Goal: Transaction & Acquisition: Purchase product/service

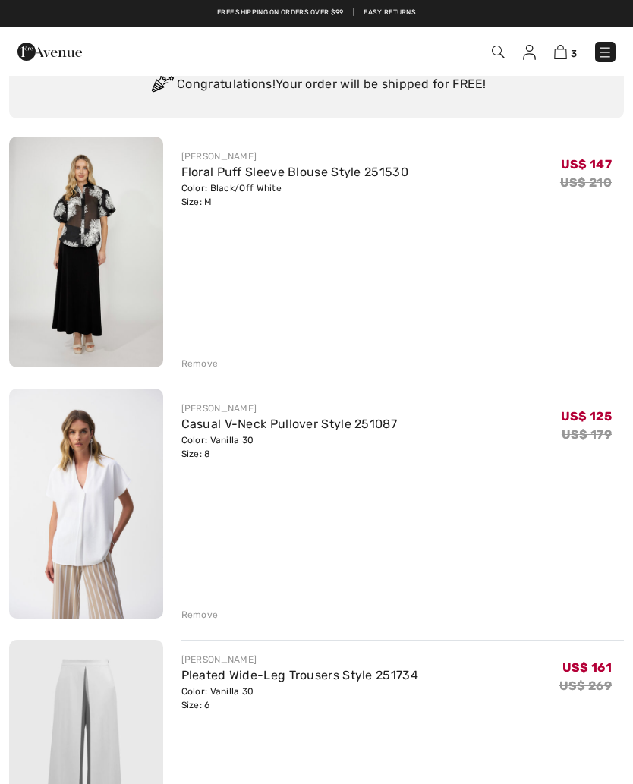
scroll to position [83, 0]
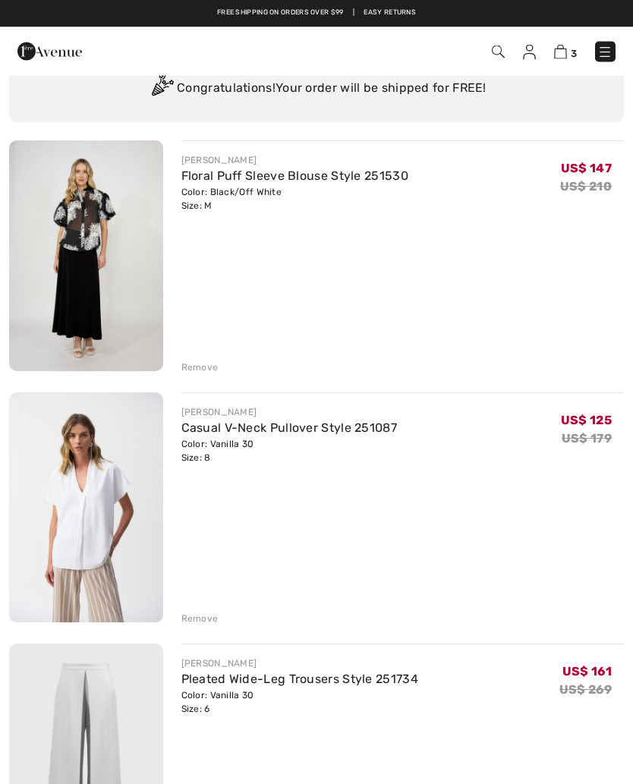
click at [198, 364] on div "Remove" at bounding box center [199, 368] width 37 height 14
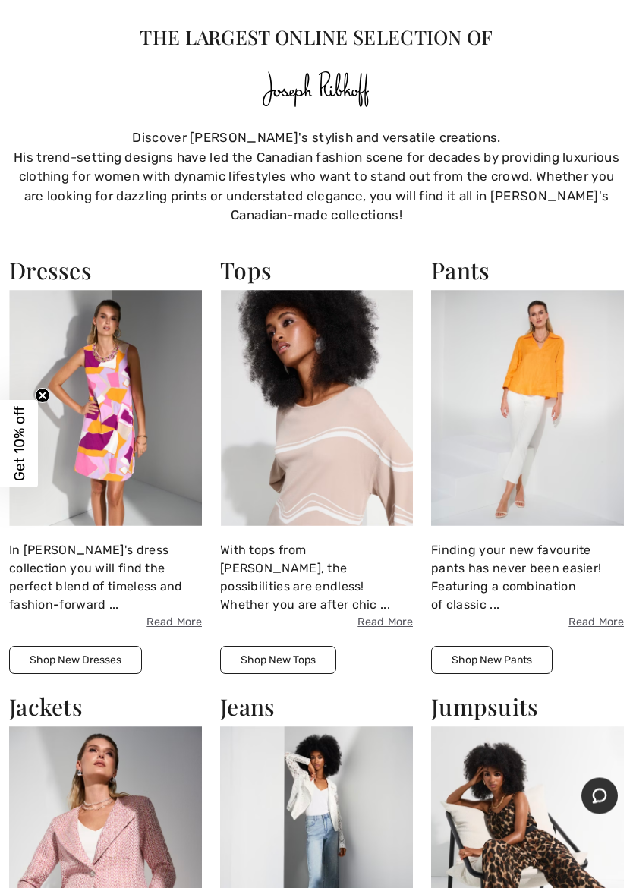
scroll to position [725, 0]
click at [546, 373] on img at bounding box center [527, 408] width 193 height 236
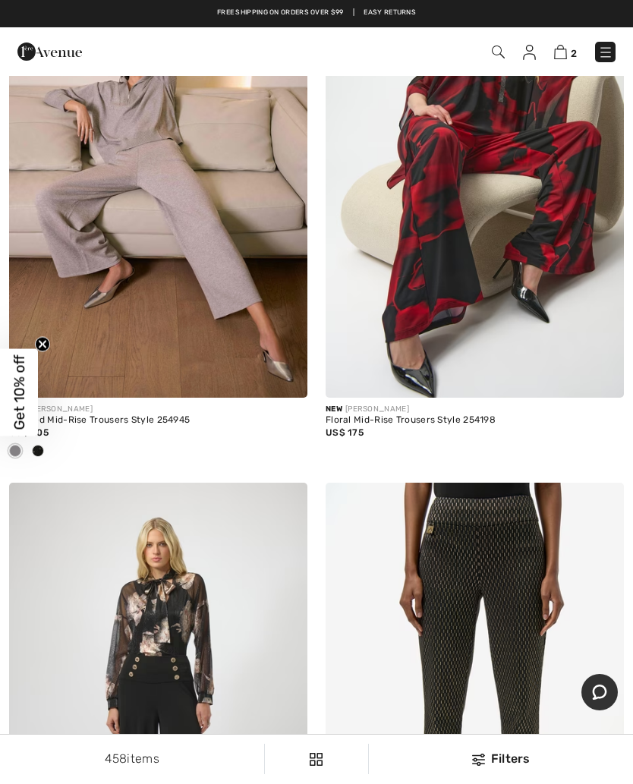
scroll to position [6657, 0]
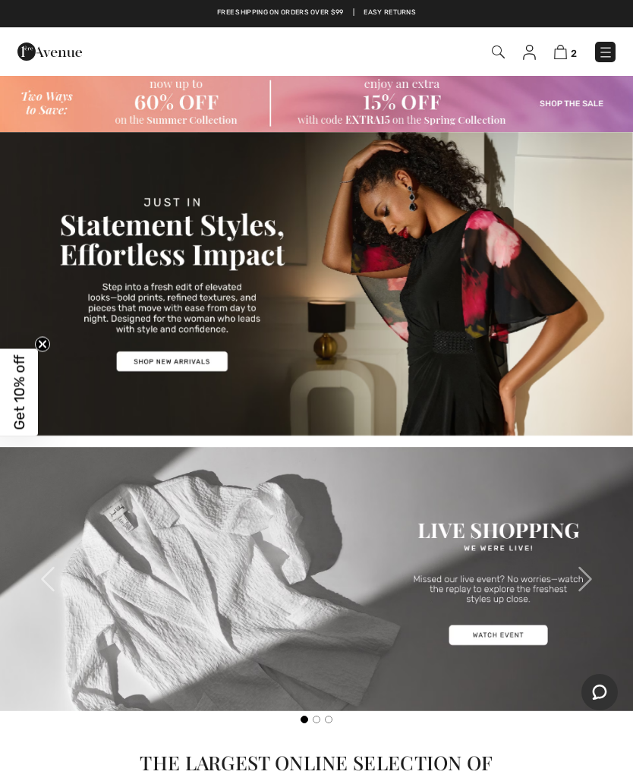
click at [179, 99] on img at bounding box center [316, 103] width 633 height 58
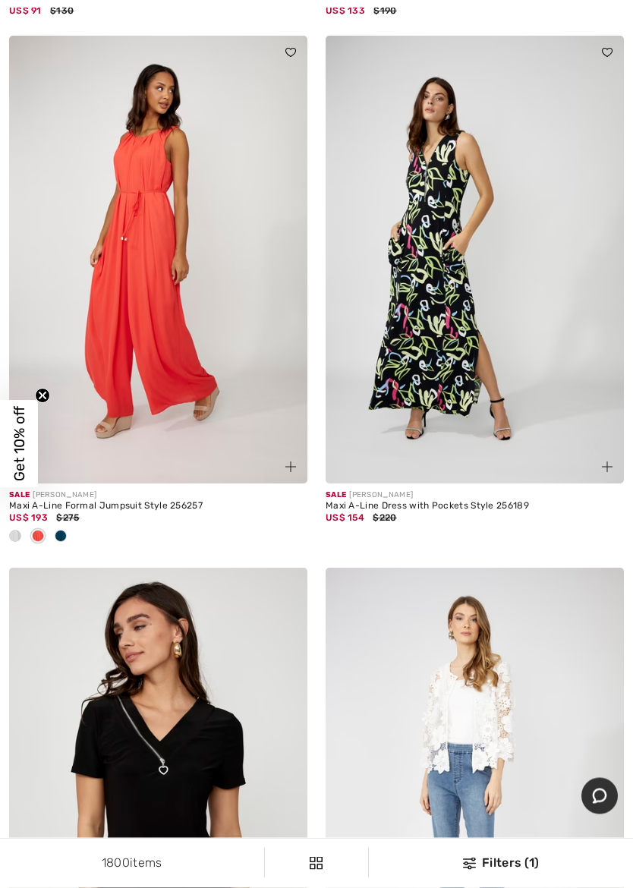
scroll to position [1226, 0]
click at [19, 534] on span at bounding box center [15, 536] width 12 height 12
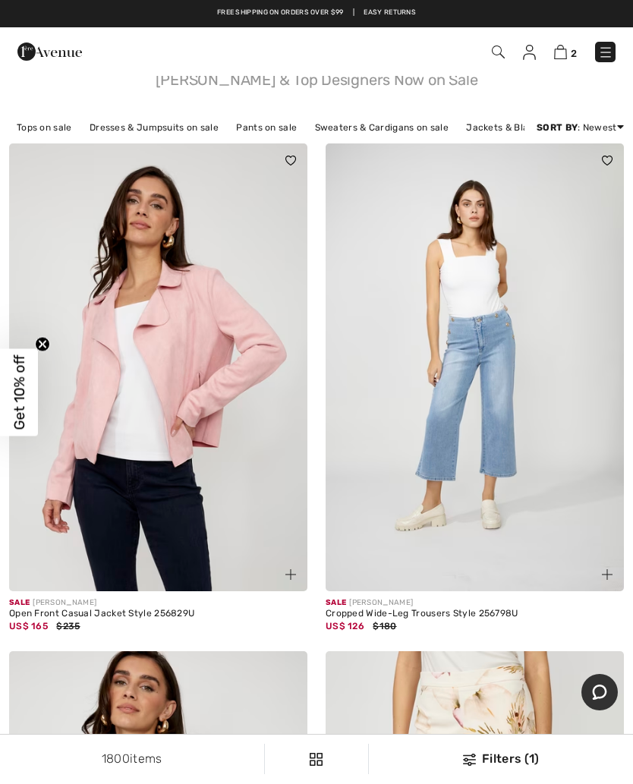
scroll to position [0, 0]
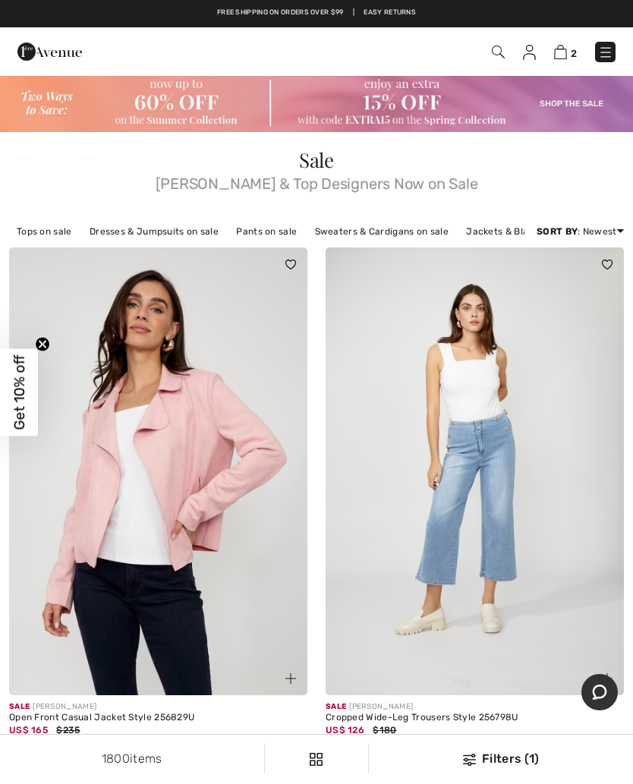
click at [499, 223] on link "Jackets & Blazers on sale" at bounding box center [523, 232] width 131 height 20
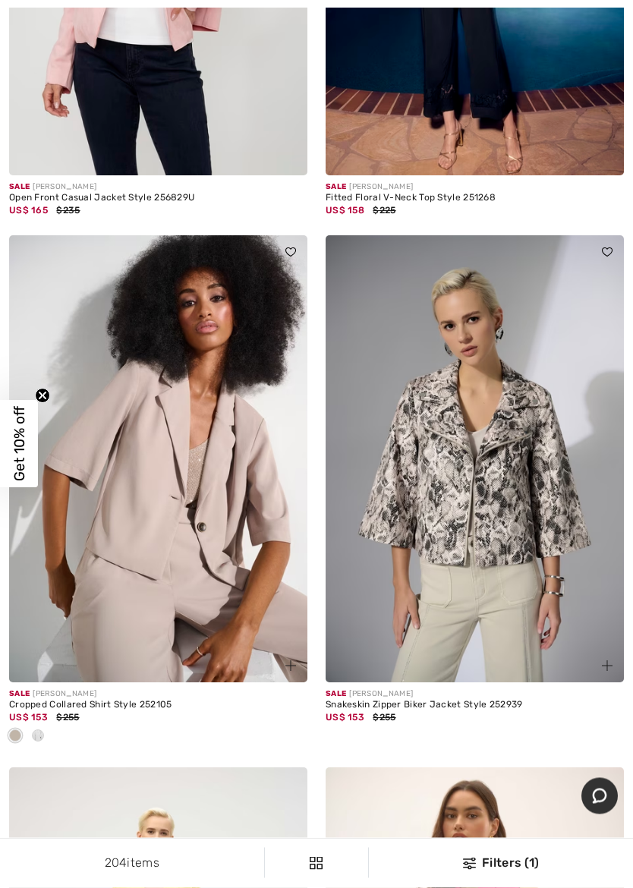
scroll to position [499, 0]
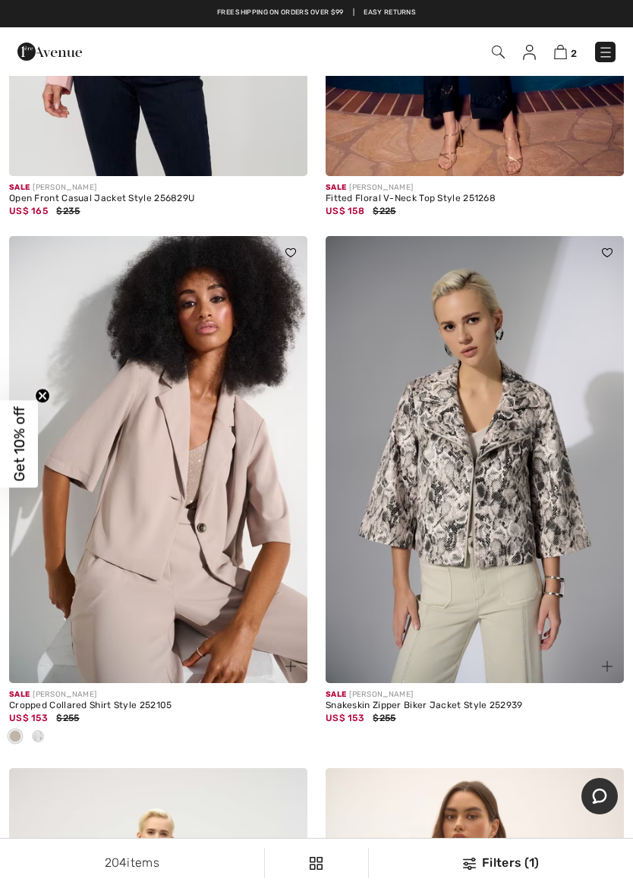
click at [500, 487] on img at bounding box center [475, 460] width 298 height 448
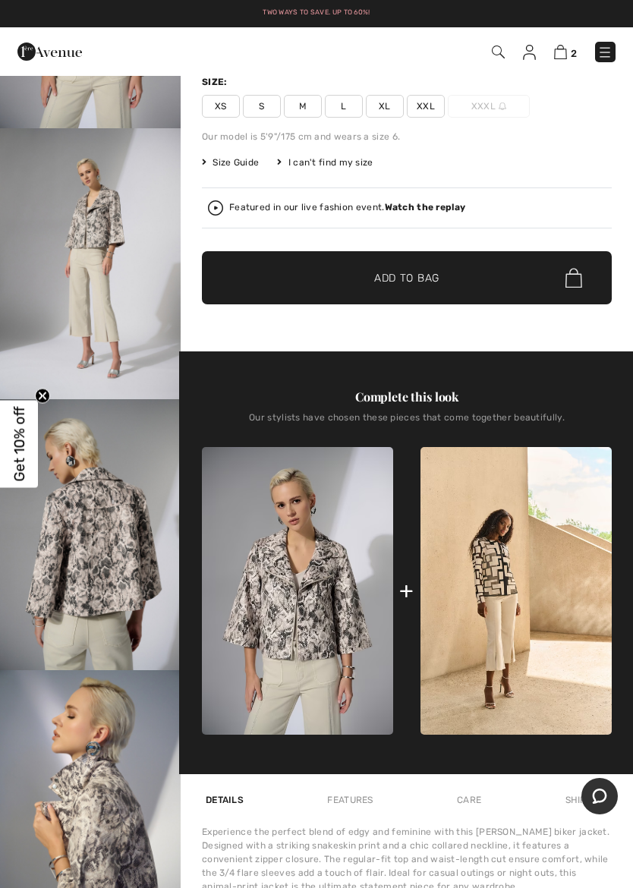
click at [329, 596] on img at bounding box center [297, 591] width 191 height 288
click at [314, 596] on img at bounding box center [297, 591] width 191 height 288
click at [321, 587] on img at bounding box center [297, 591] width 191 height 288
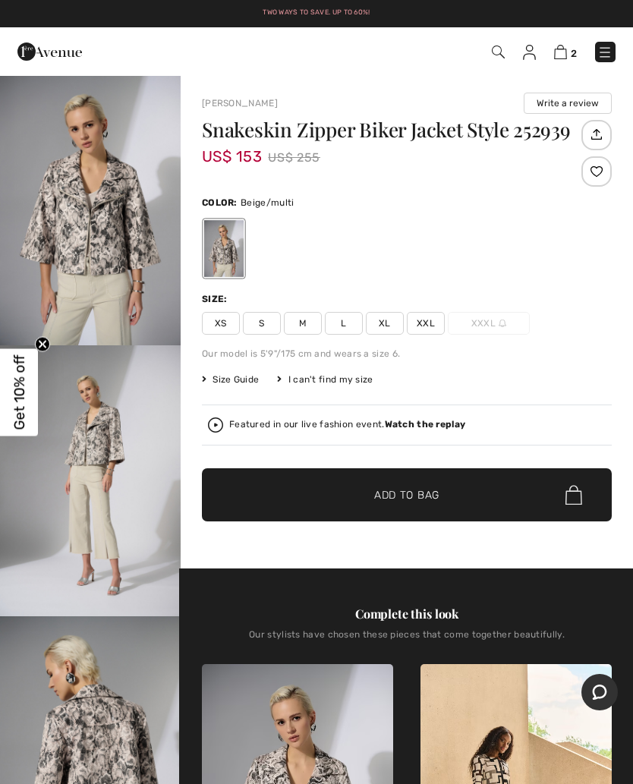
click at [243, 379] on span "Size Guide" at bounding box center [230, 380] width 57 height 14
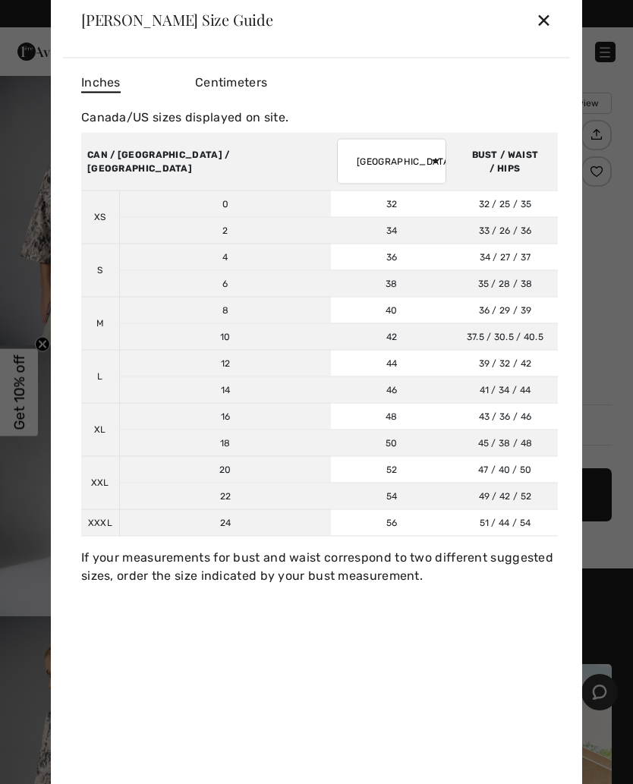
click at [510, 334] on td "37.5 / 30.5 / 40.5 95 / 77 / 103" at bounding box center [504, 336] width 105 height 27
click at [555, 5] on div "Joseph Ribkoff Size Guide ✕" at bounding box center [316, 20] width 507 height 76
click at [549, 24] on div "✕" at bounding box center [544, 20] width 16 height 32
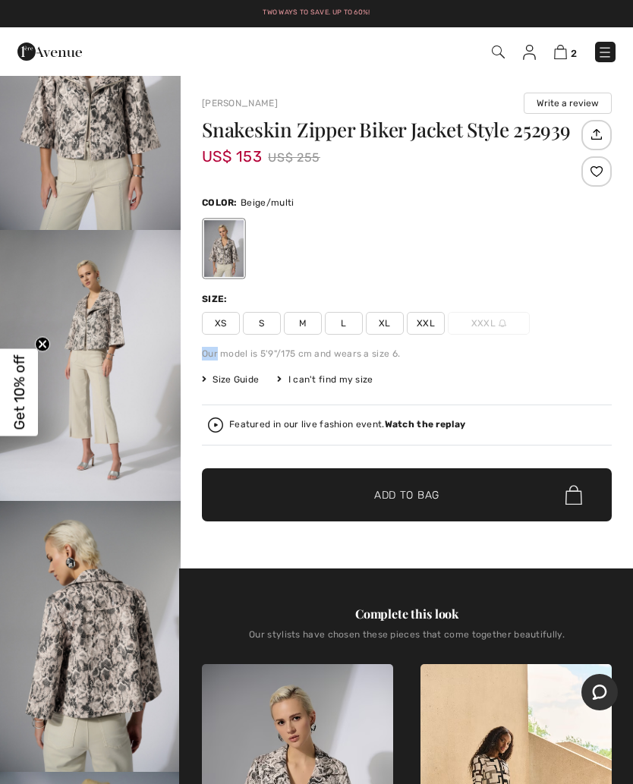
click at [531, 310] on div "Size: XS S M L XL XXL XXXL" at bounding box center [407, 313] width 410 height 42
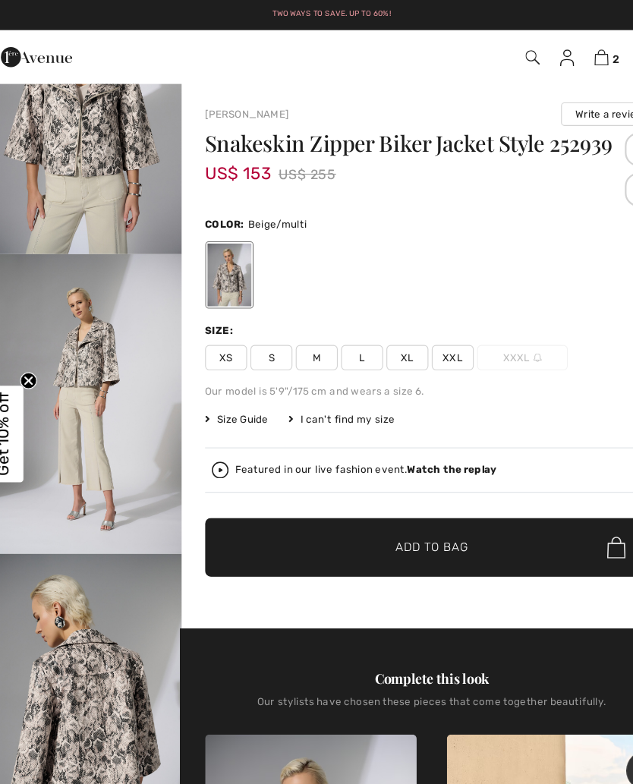
click at [554, 51] on img at bounding box center [560, 52] width 13 height 14
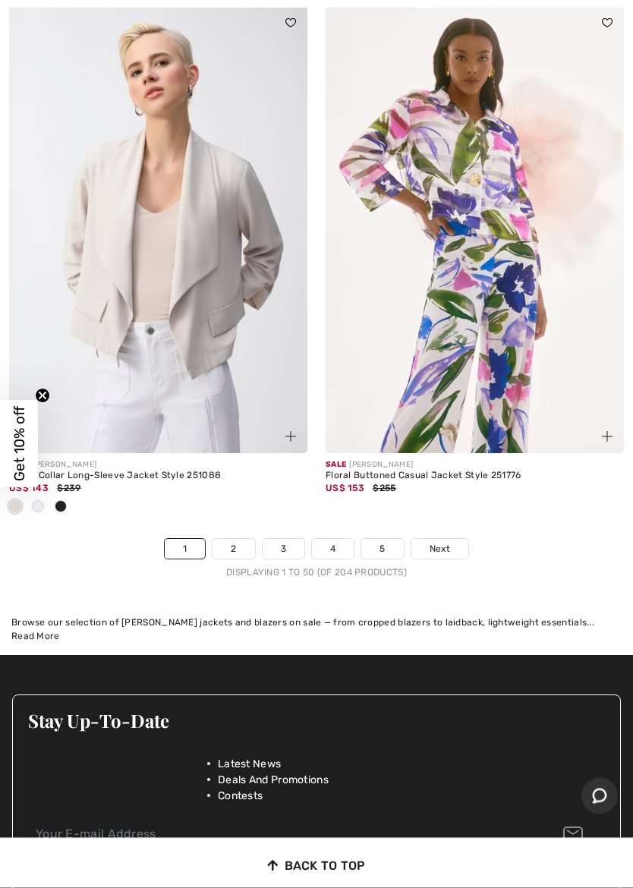
scroll to position [13397, 0]
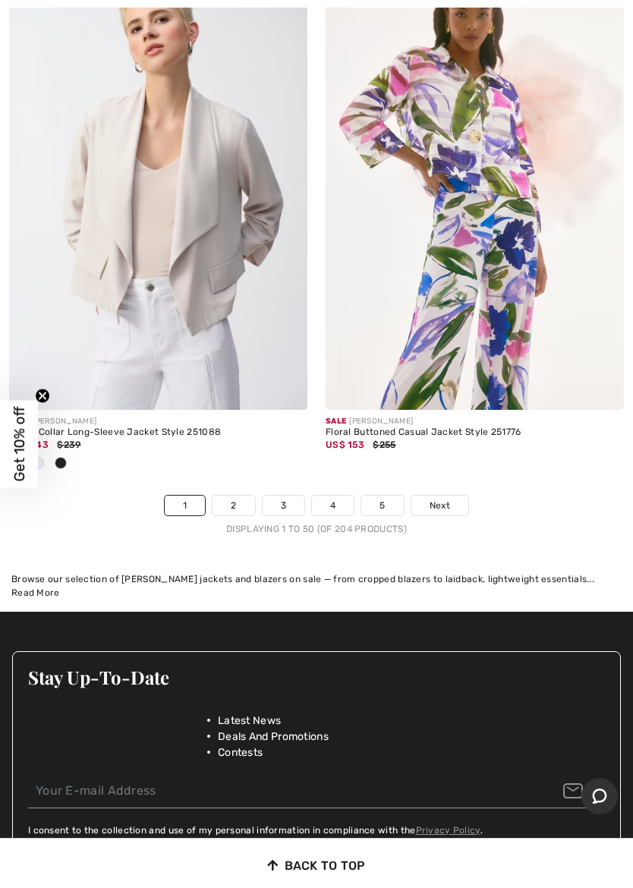
click at [447, 499] on span "Next" at bounding box center [439, 506] width 20 height 14
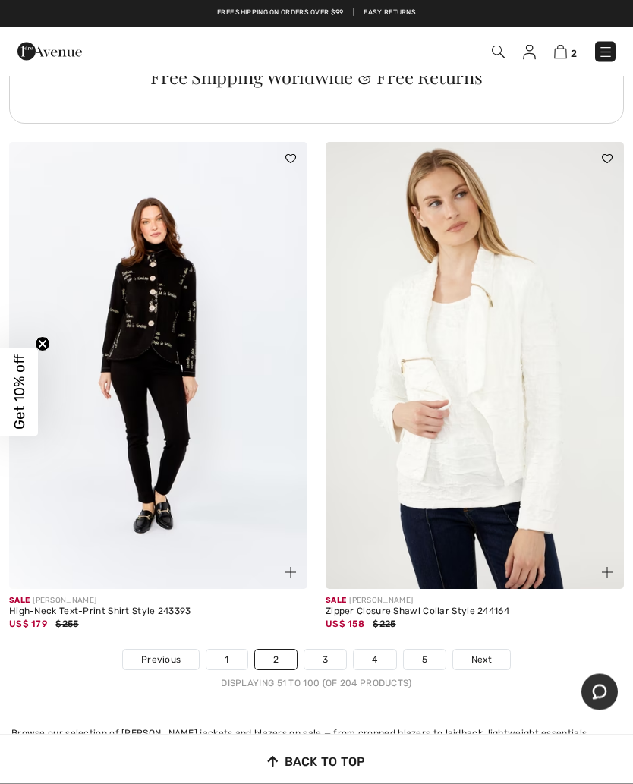
scroll to position [12991, 0]
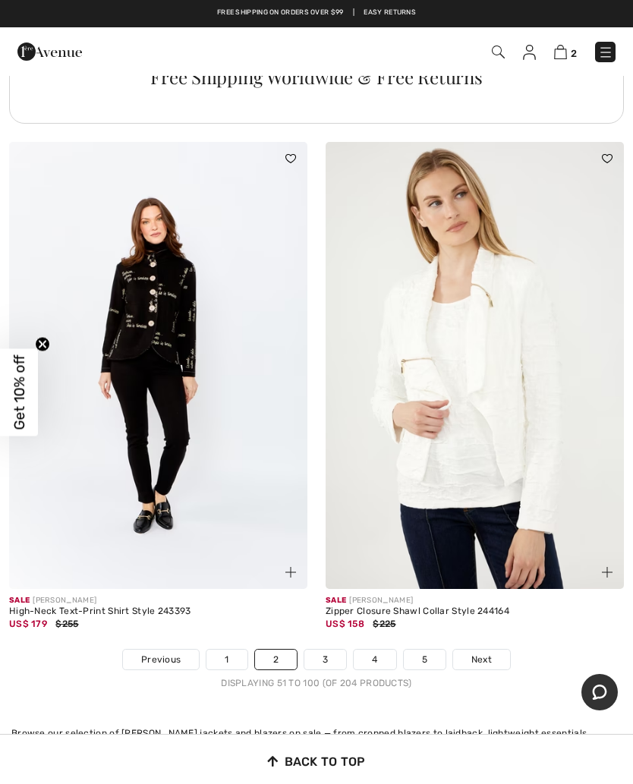
click at [487, 653] on span "Next" at bounding box center [481, 660] width 20 height 14
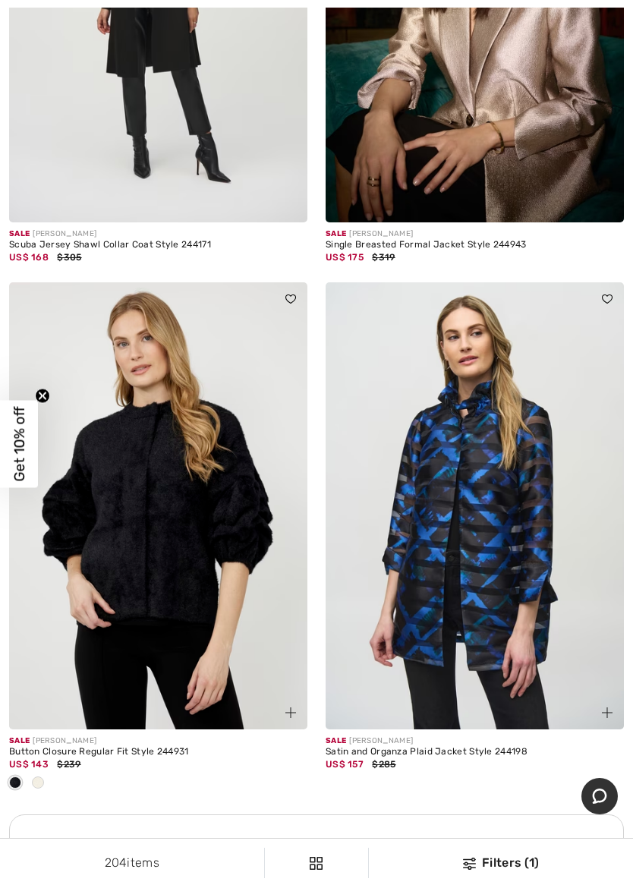
scroll to position [2597, 0]
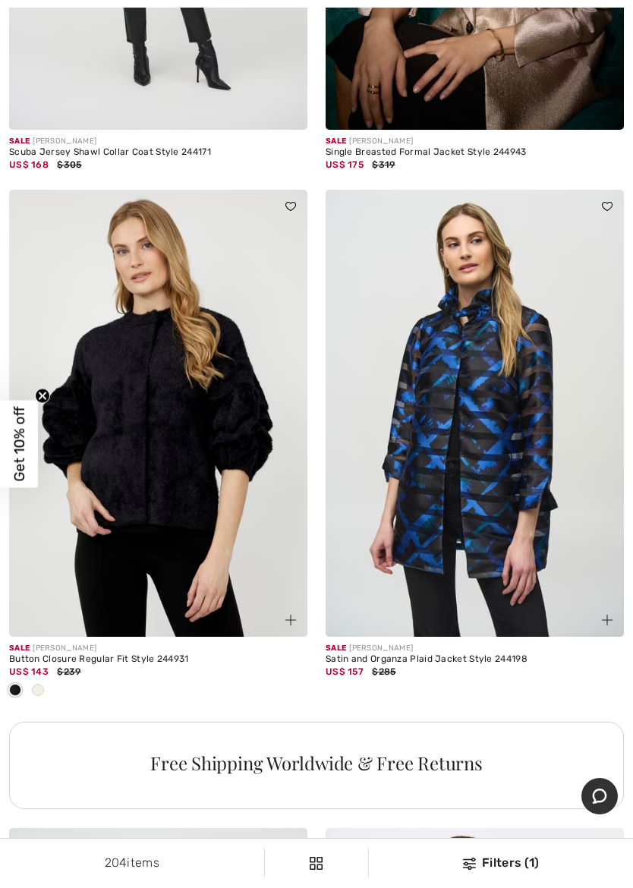
click at [514, 879] on div "204 items Filters (1) ✖ Clear View Results 204" at bounding box center [316, 862] width 633 height 49
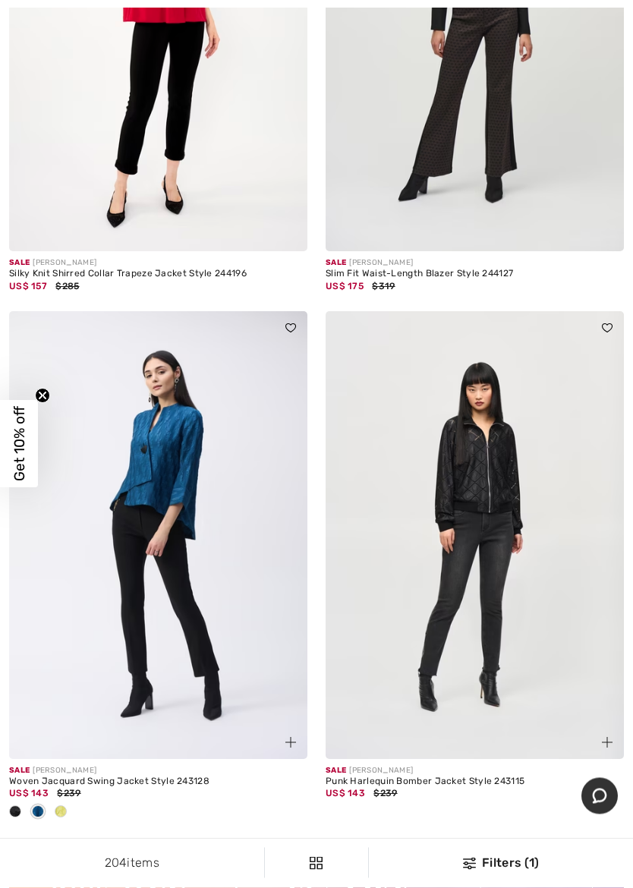
scroll to position [5674, 0]
click at [62, 805] on span at bounding box center [61, 811] width 12 height 12
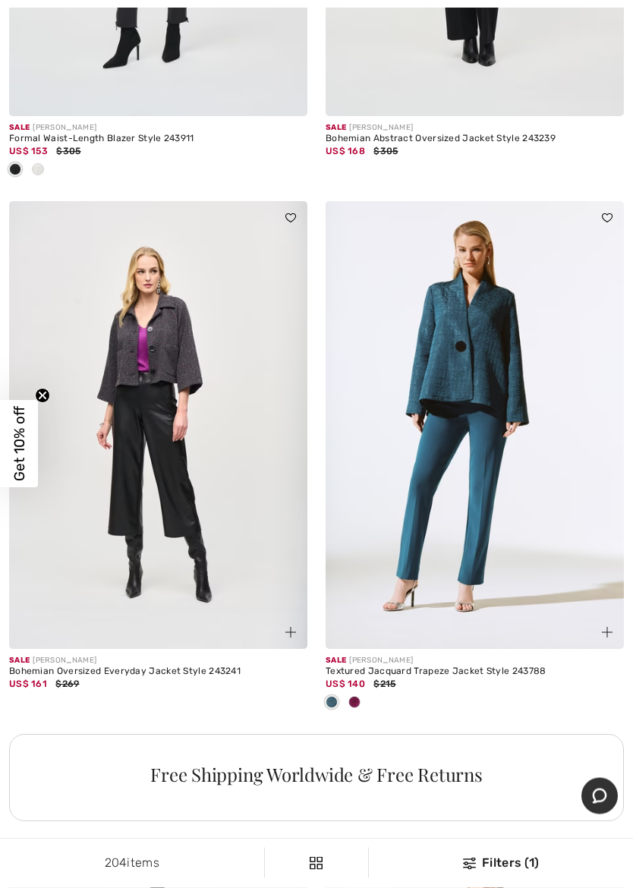
scroll to position [12318, 0]
click at [338, 696] on span at bounding box center [332, 702] width 12 height 12
click at [460, 404] on img at bounding box center [475, 425] width 298 height 448
click at [476, 319] on img at bounding box center [475, 425] width 298 height 448
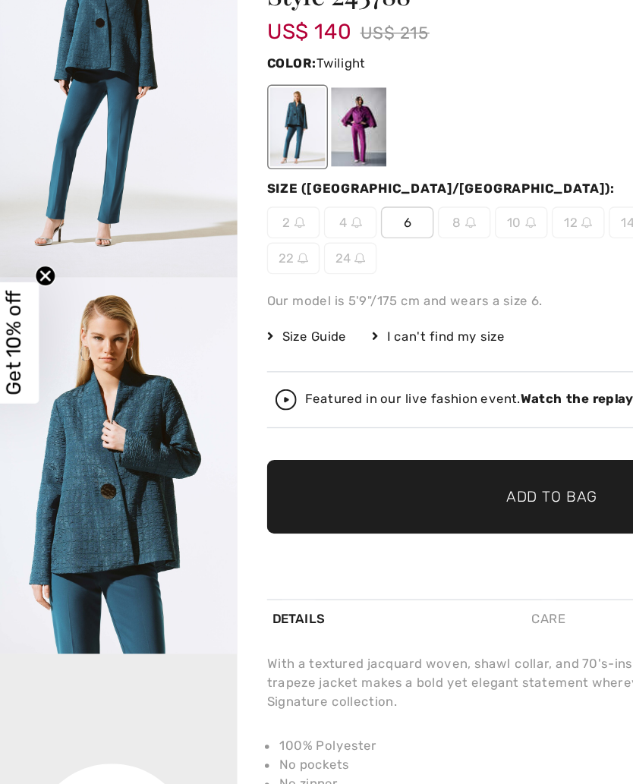
click at [127, 345] on img "2 / 8" at bounding box center [90, 480] width 181 height 271
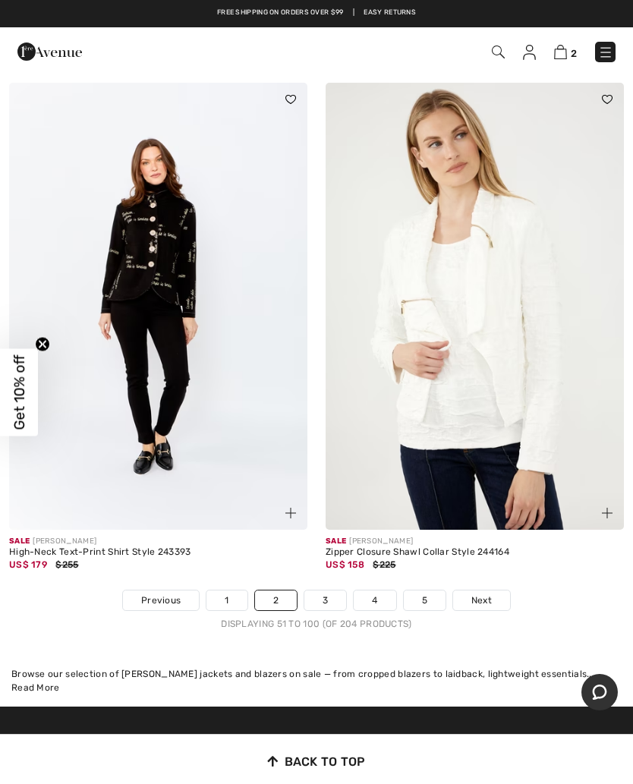
scroll to position [12991, 0]
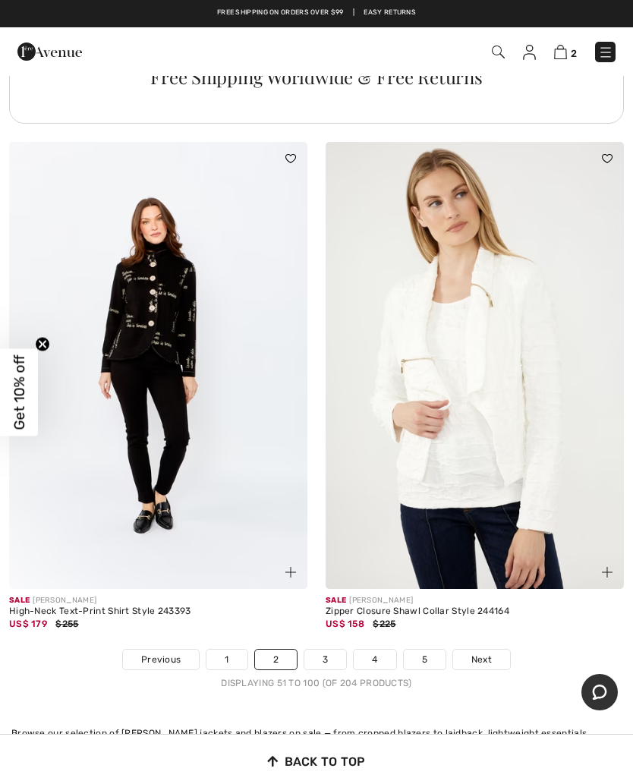
click at [493, 650] on link "Next" at bounding box center [481, 660] width 57 height 20
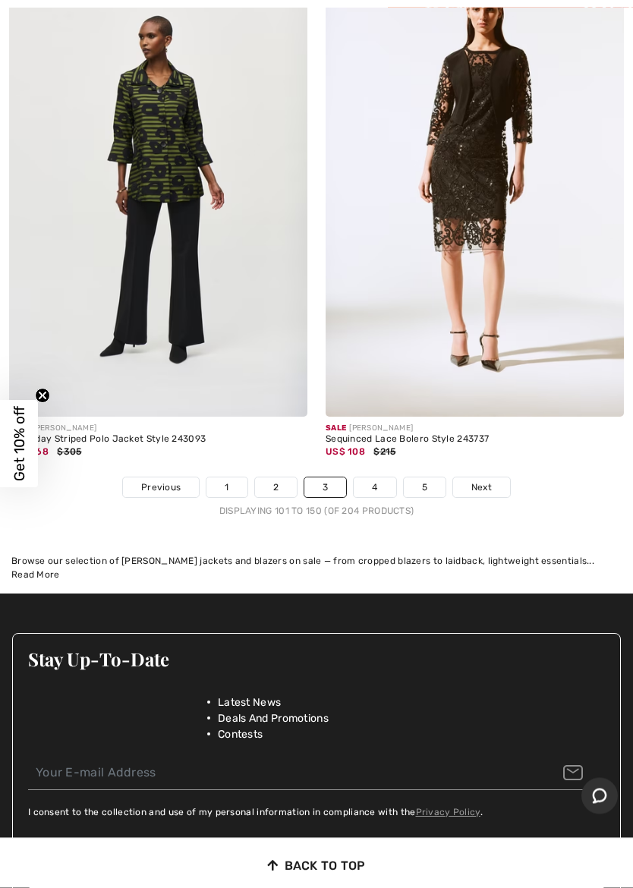
scroll to position [13198, 0]
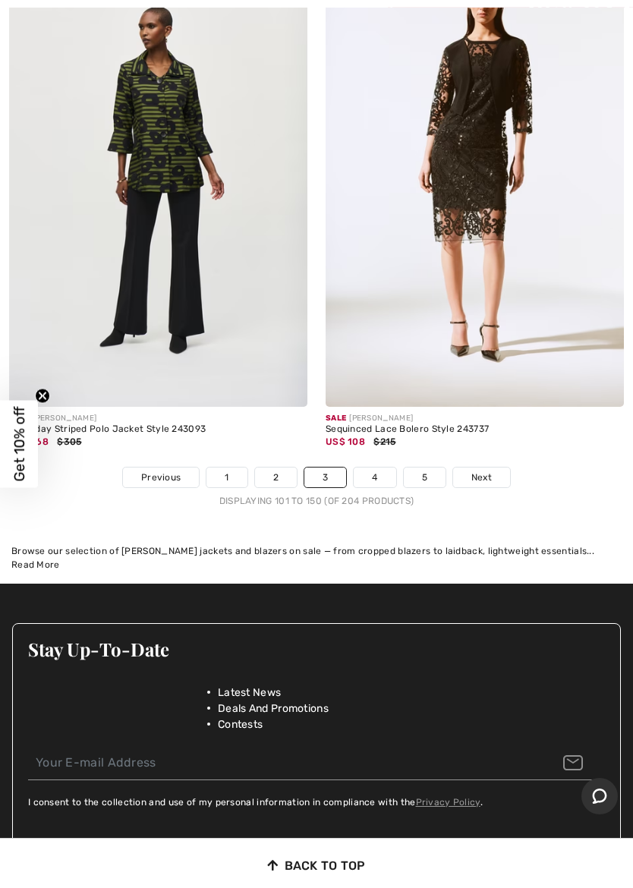
click at [488, 470] on span "Next" at bounding box center [481, 477] width 20 height 14
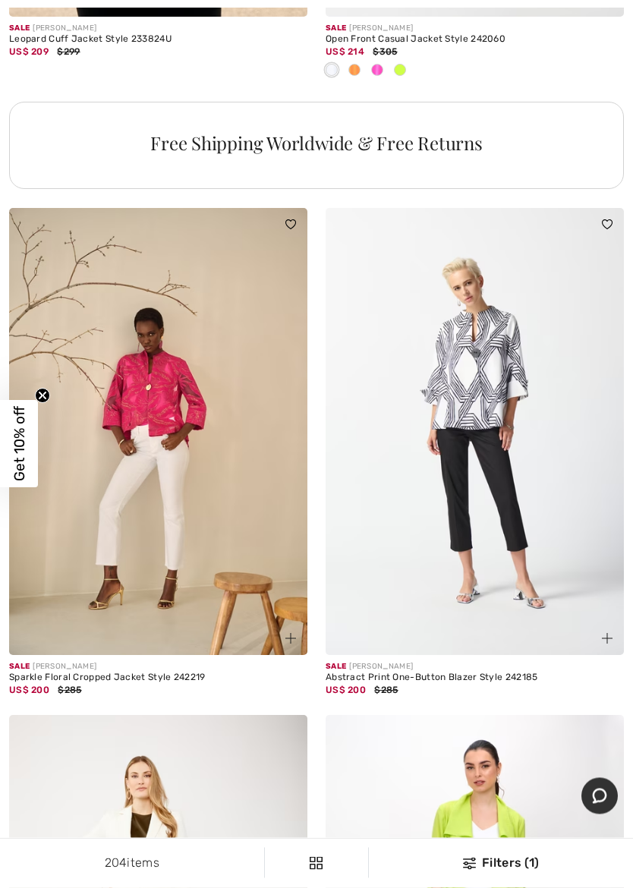
scroll to position [3217, 0]
click at [533, 556] on img at bounding box center [475, 432] width 298 height 448
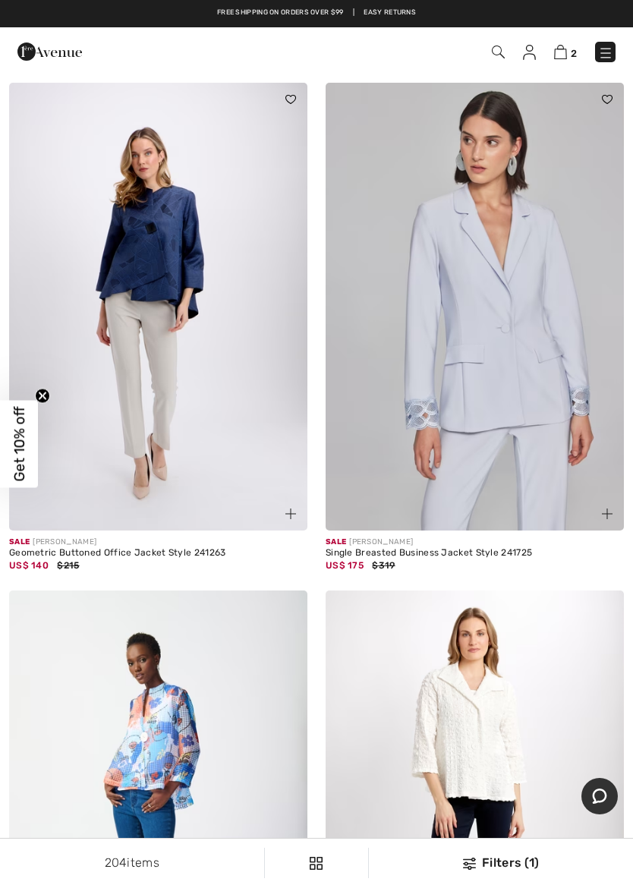
scroll to position [7643, 0]
click at [160, 245] on img at bounding box center [158, 307] width 298 height 448
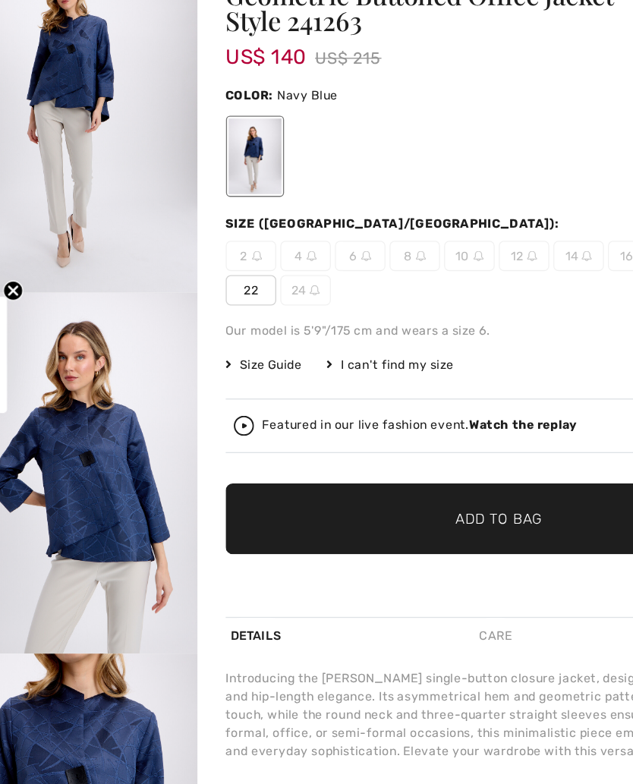
scroll to position [225, 54]
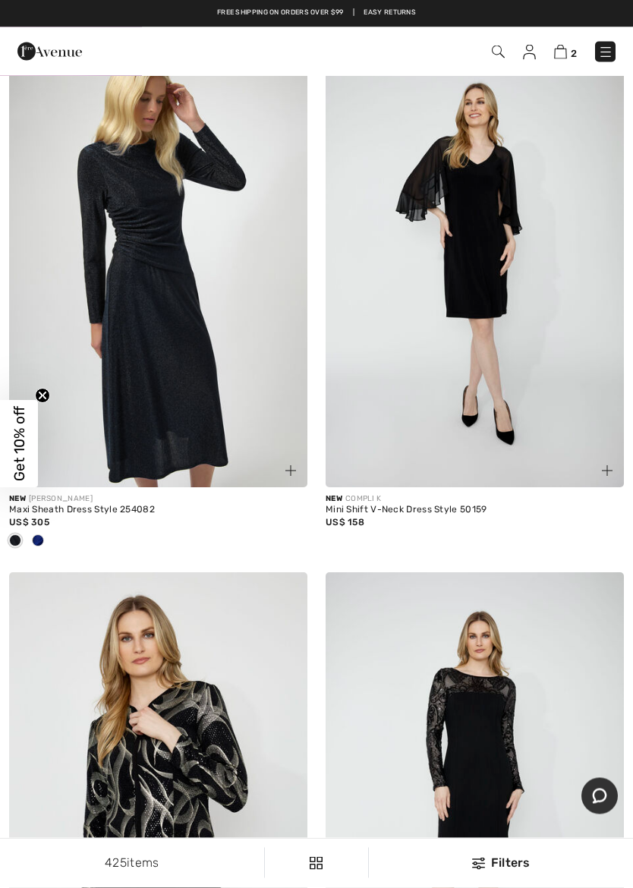
scroll to position [11434, 0]
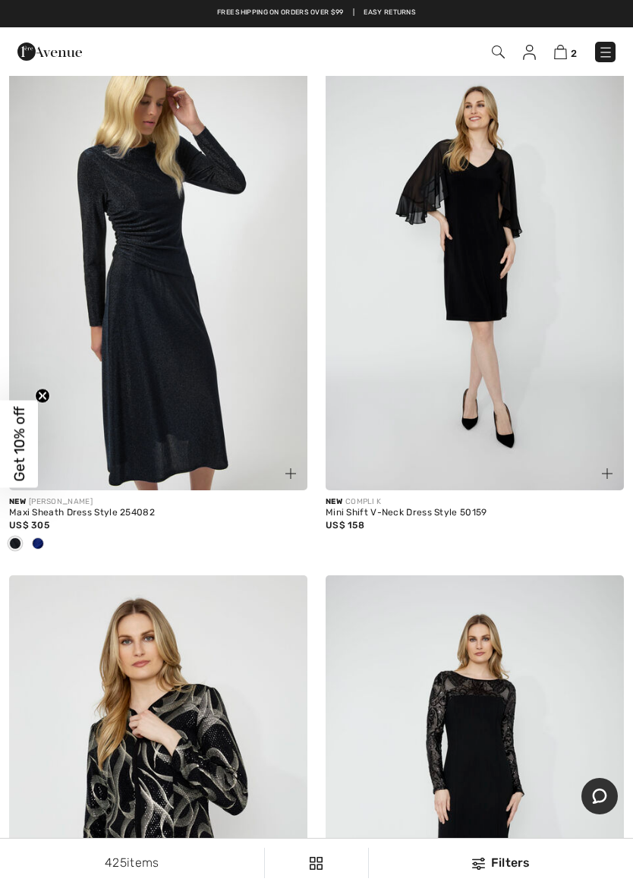
click at [35, 537] on span at bounding box center [38, 543] width 12 height 12
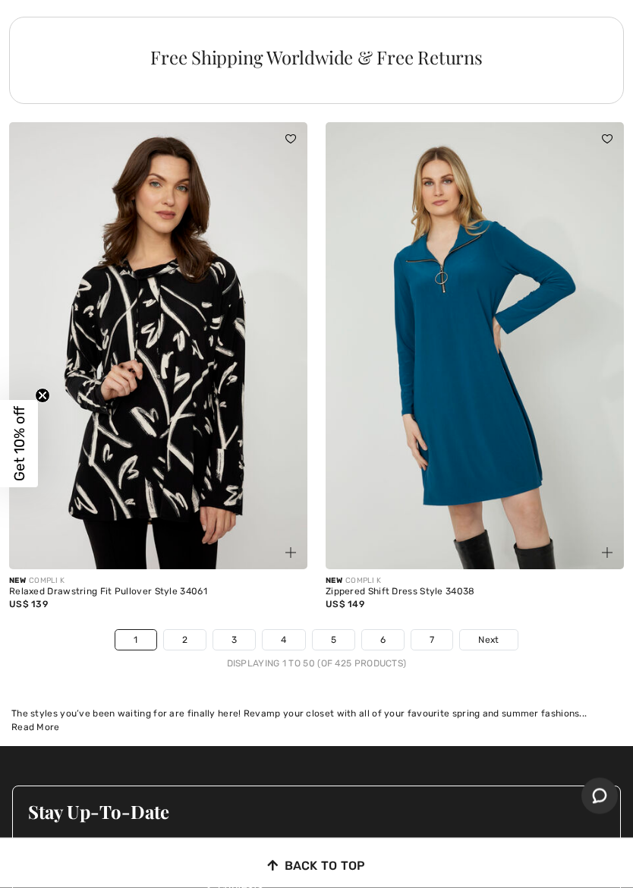
scroll to position [13007, 0]
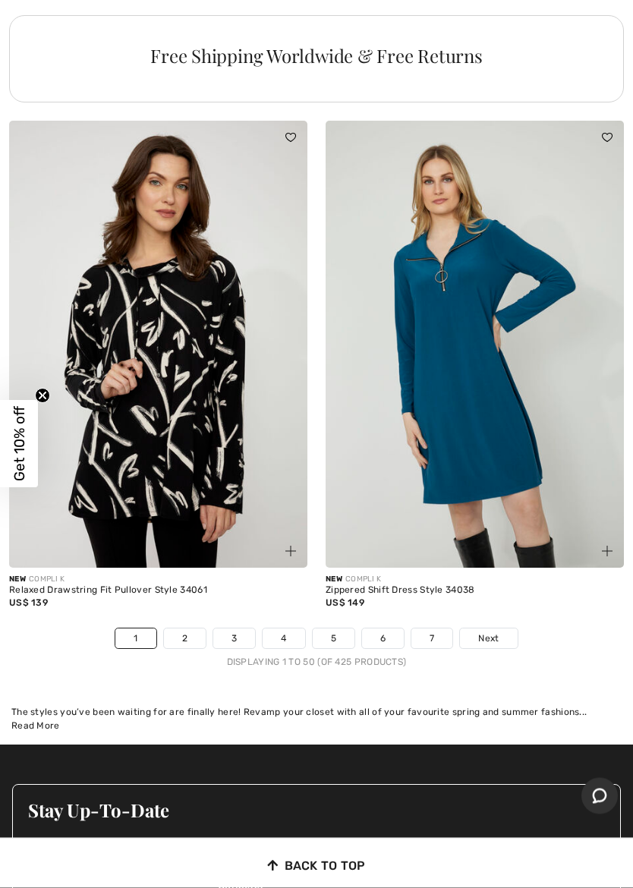
click at [495, 632] on span "Next" at bounding box center [488, 639] width 20 height 14
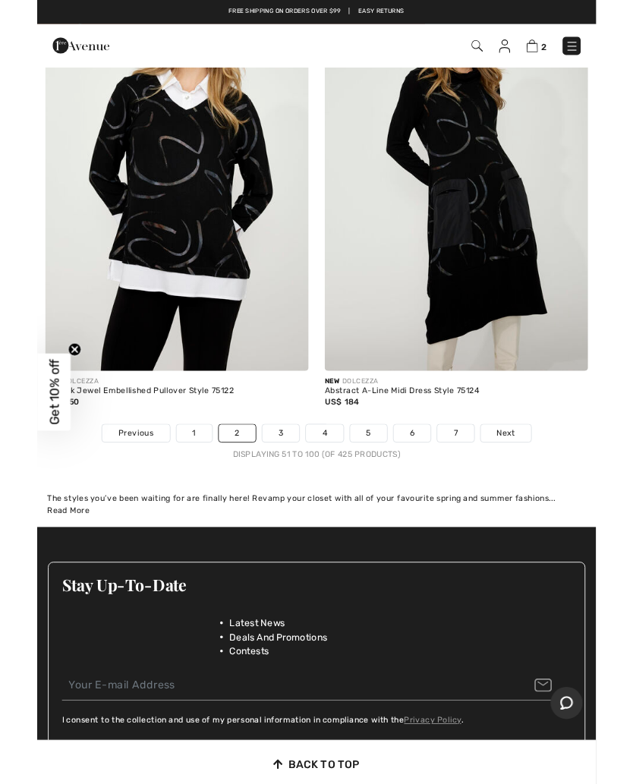
scroll to position [13077, 0]
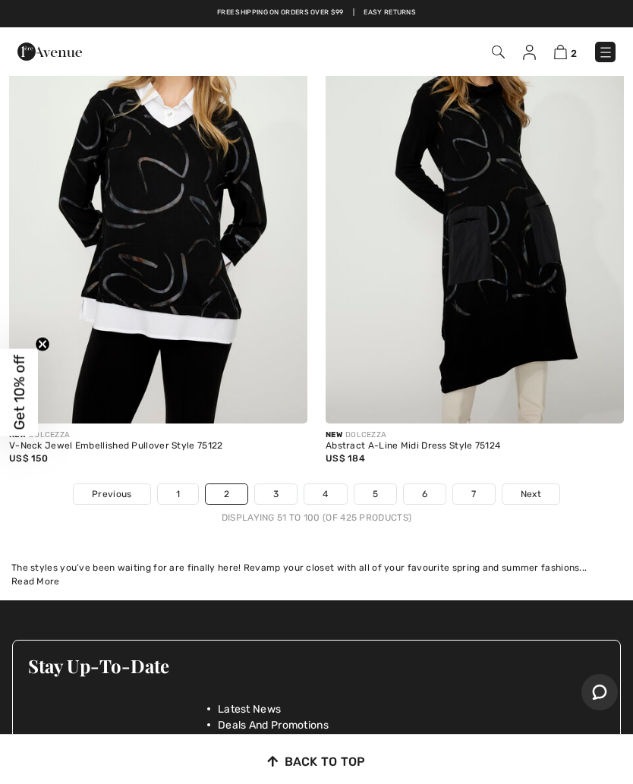
click at [536, 487] on span "Next" at bounding box center [531, 494] width 20 height 14
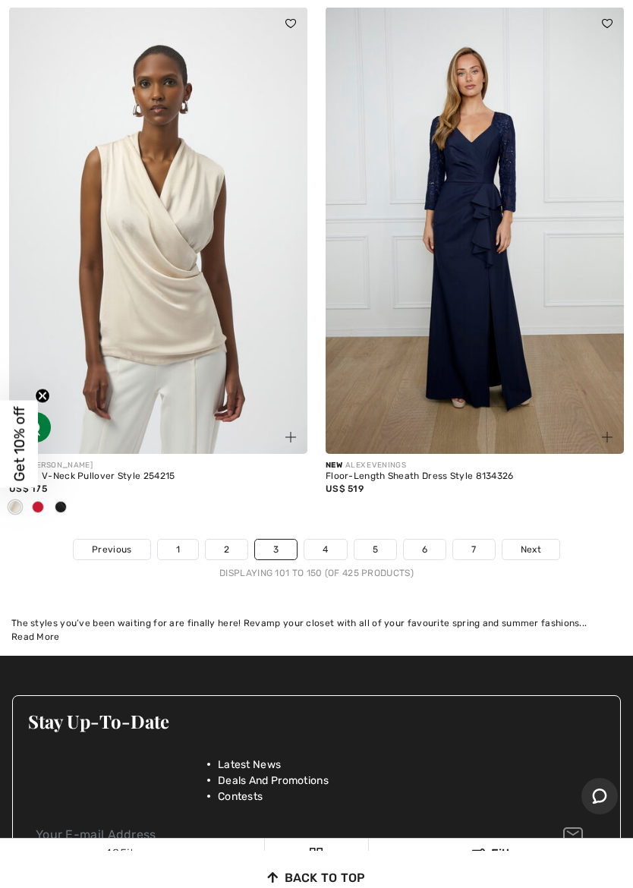
scroll to position [13083, 0]
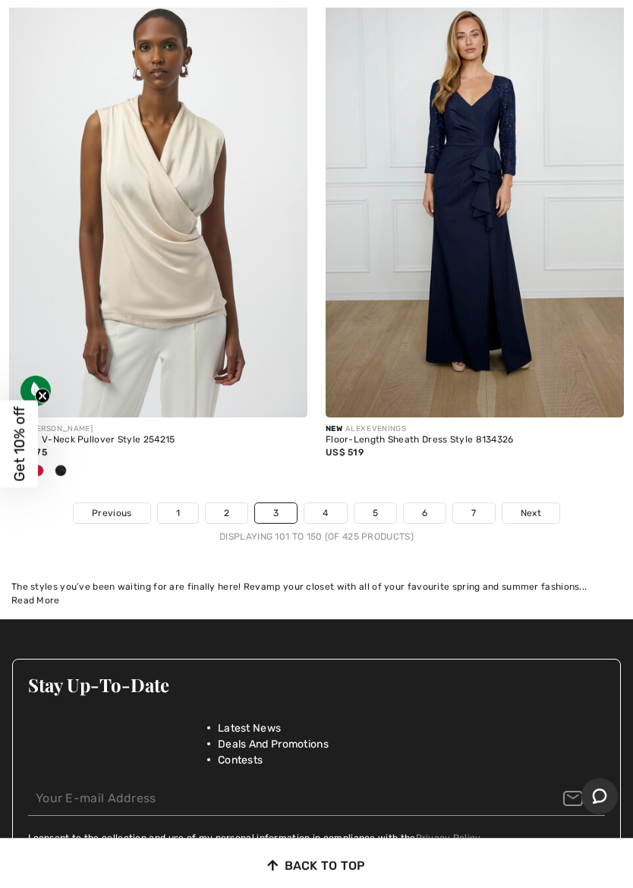
click at [538, 506] on span "Next" at bounding box center [531, 513] width 20 height 14
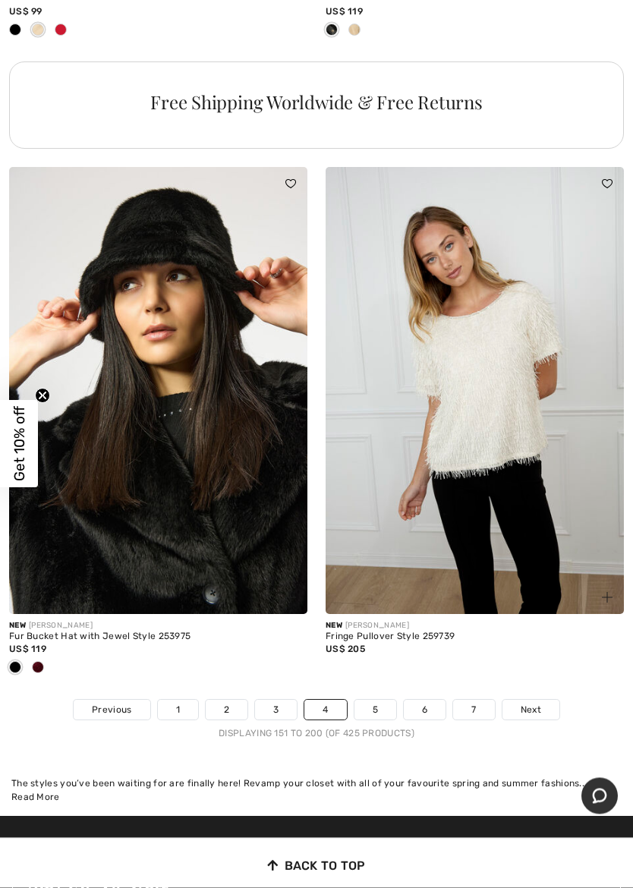
scroll to position [13112, 0]
click at [531, 703] on span "Next" at bounding box center [531, 710] width 20 height 14
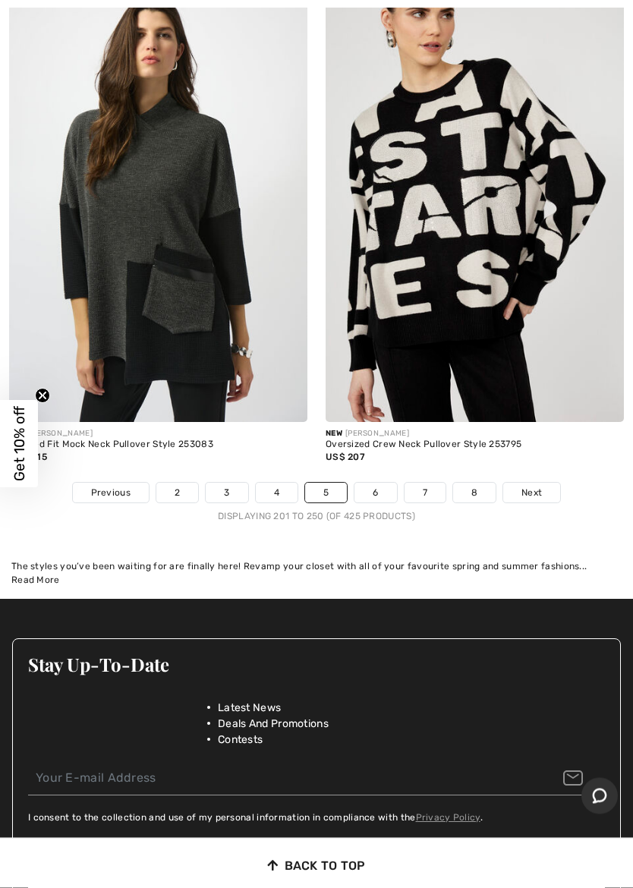
scroll to position [13279, 0]
click at [533, 486] on span "Next" at bounding box center [531, 493] width 20 height 14
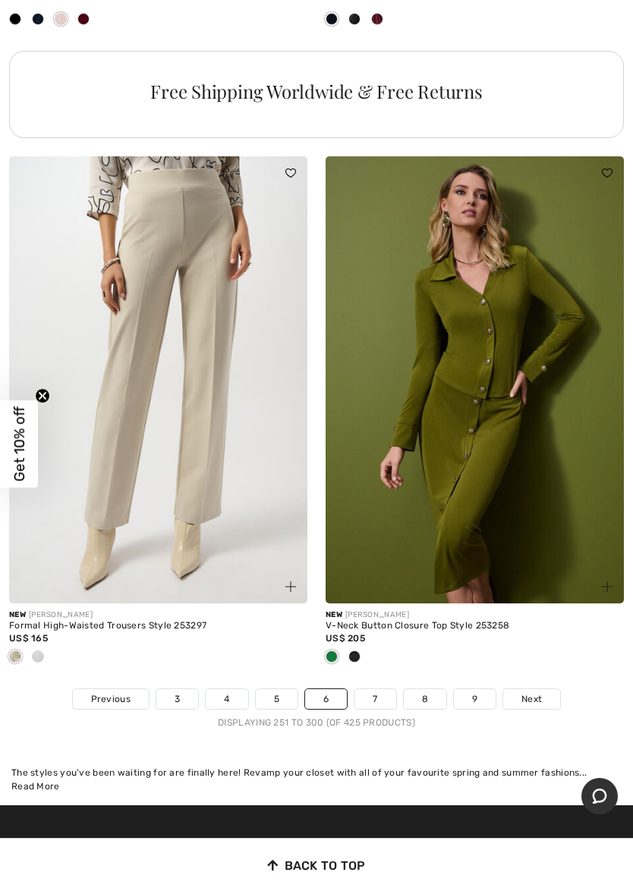
scroll to position [13049, 0]
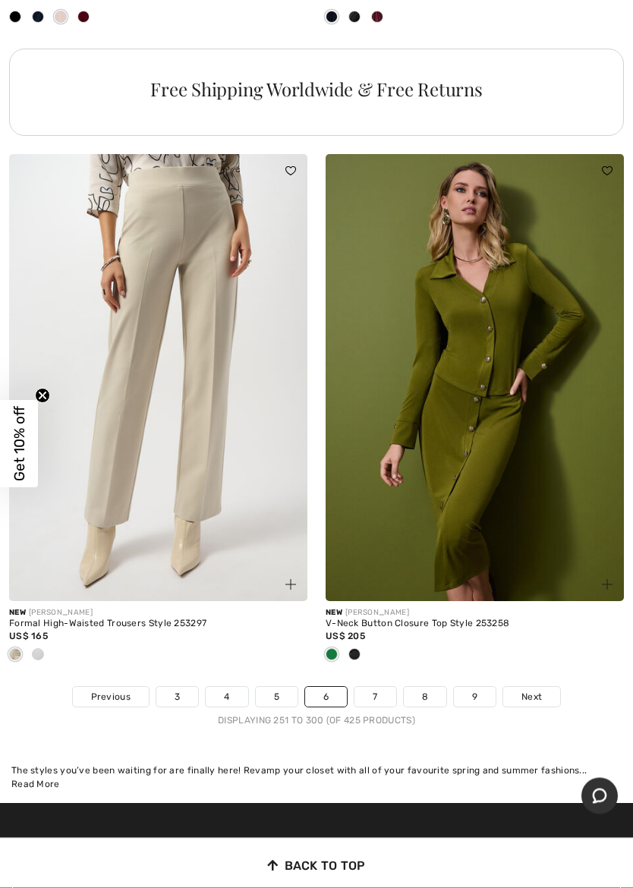
click at [533, 691] on span "Next" at bounding box center [531, 698] width 20 height 14
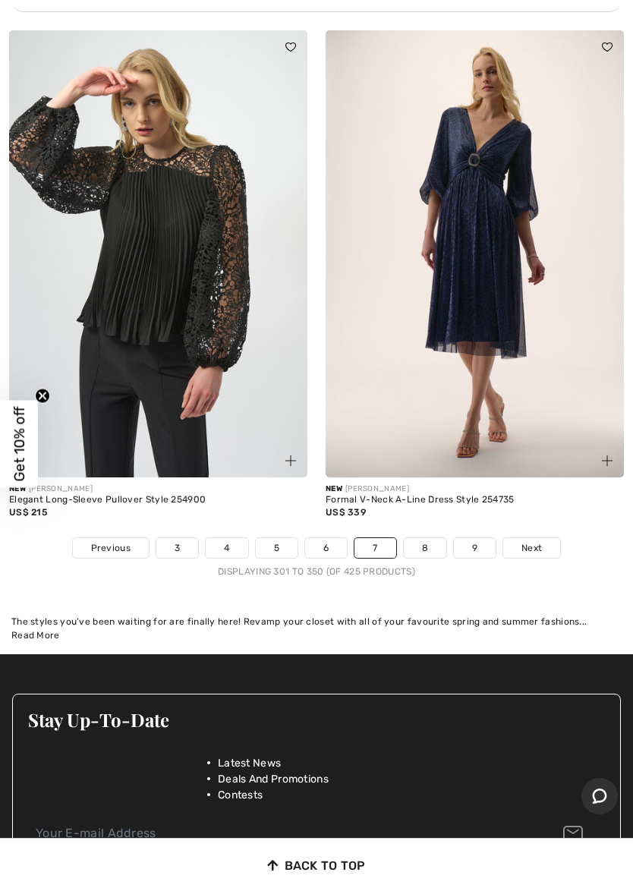
scroll to position [13293, 0]
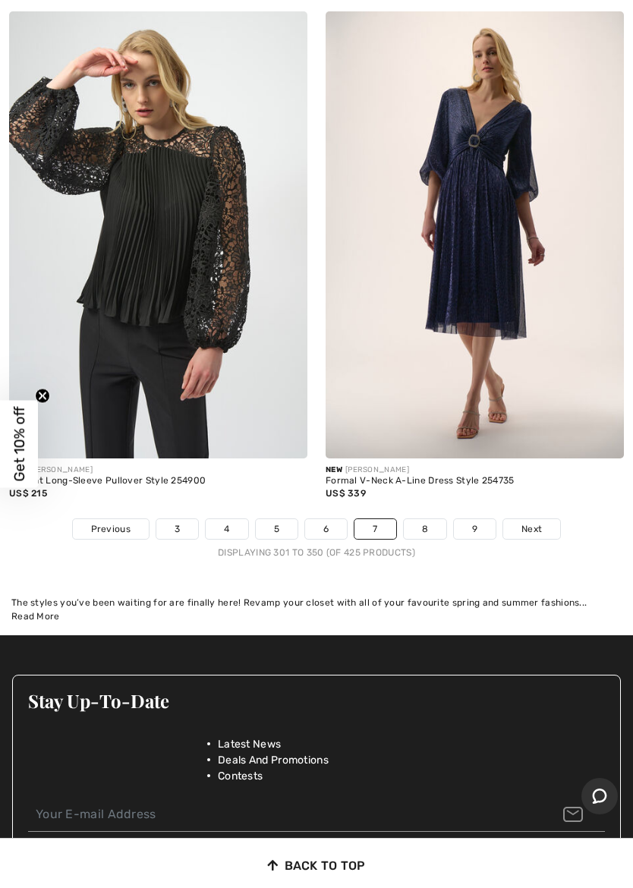
click at [536, 522] on span "Next" at bounding box center [531, 529] width 20 height 14
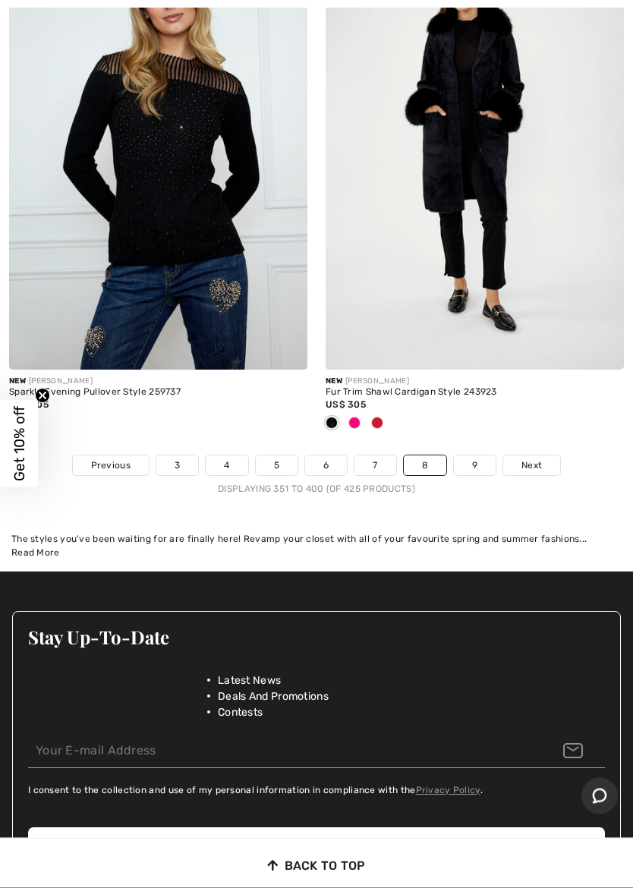
scroll to position [13281, 0]
click at [533, 455] on link "Next" at bounding box center [531, 465] width 57 height 20
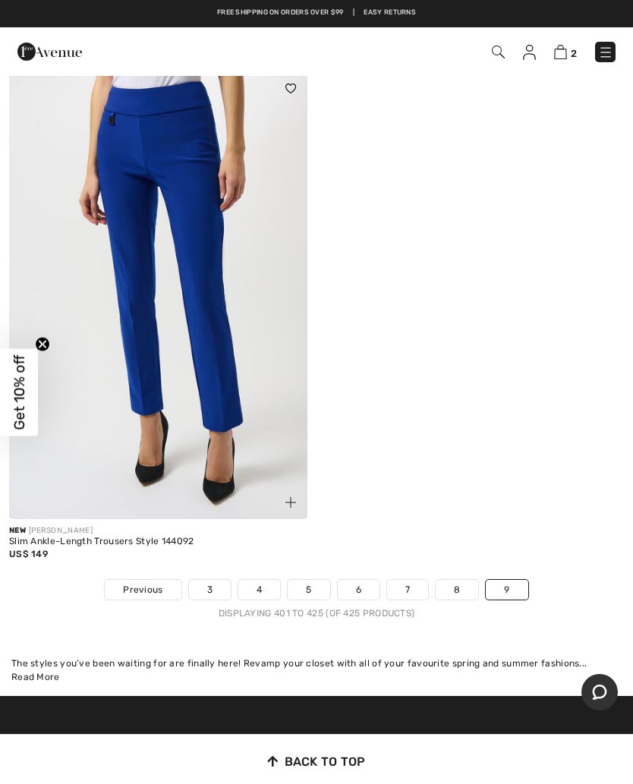
scroll to position [6561, 0]
click at [508, 580] on link "9" at bounding box center [507, 590] width 42 height 20
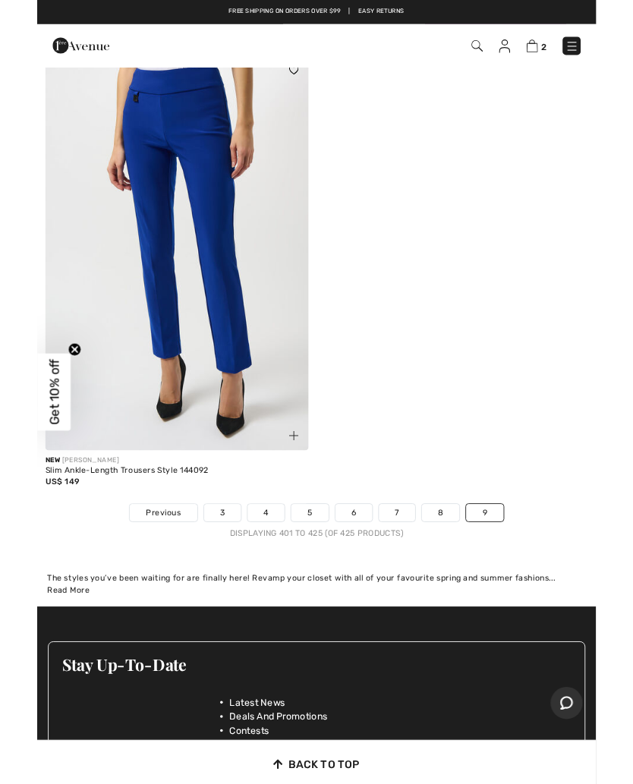
scroll to position [6520, 0]
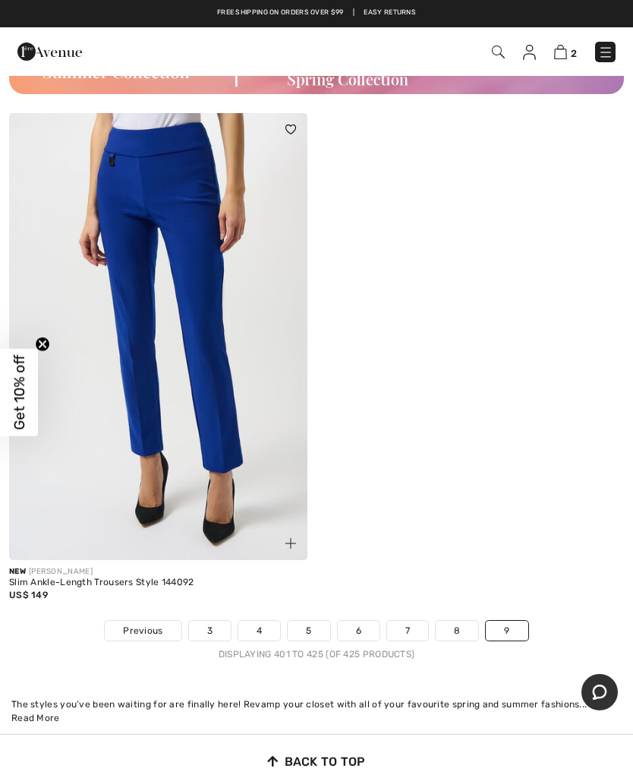
click at [517, 621] on link "9" at bounding box center [507, 631] width 42 height 20
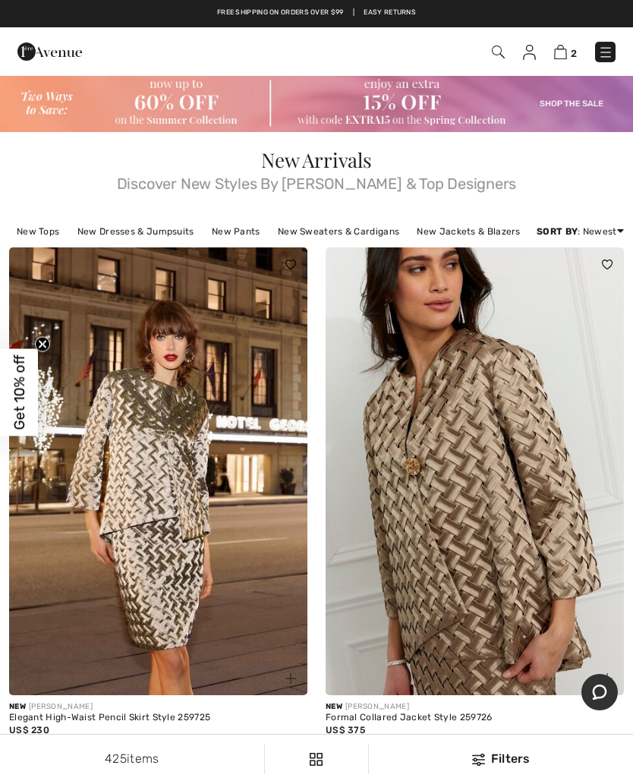
click at [173, 104] on img at bounding box center [316, 103] width 633 height 58
click at [156, 108] on img at bounding box center [316, 103] width 633 height 58
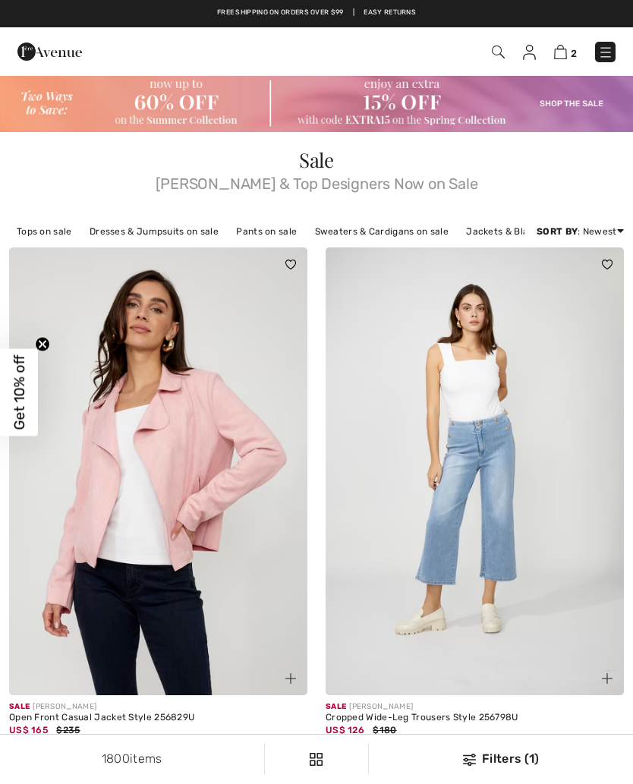
checkbox input "true"
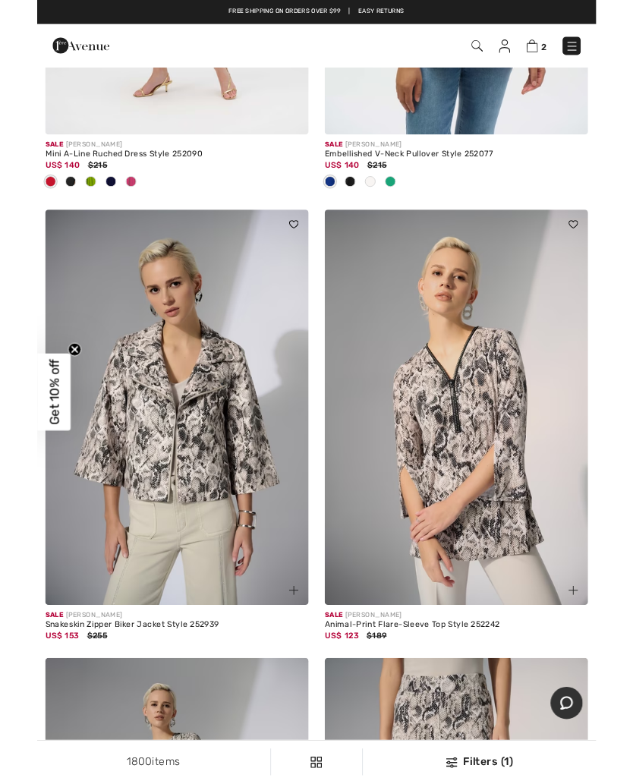
scroll to position [7459, 0]
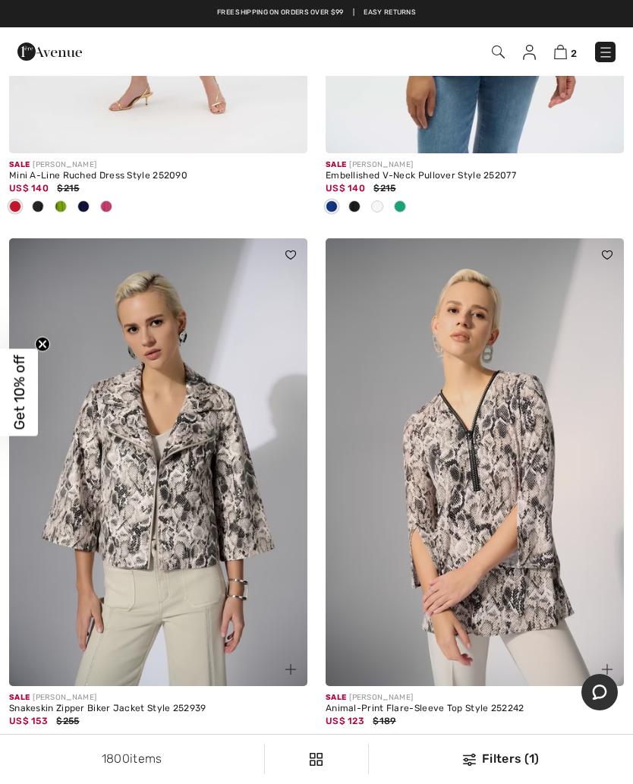
click at [187, 527] on img at bounding box center [158, 462] width 298 height 448
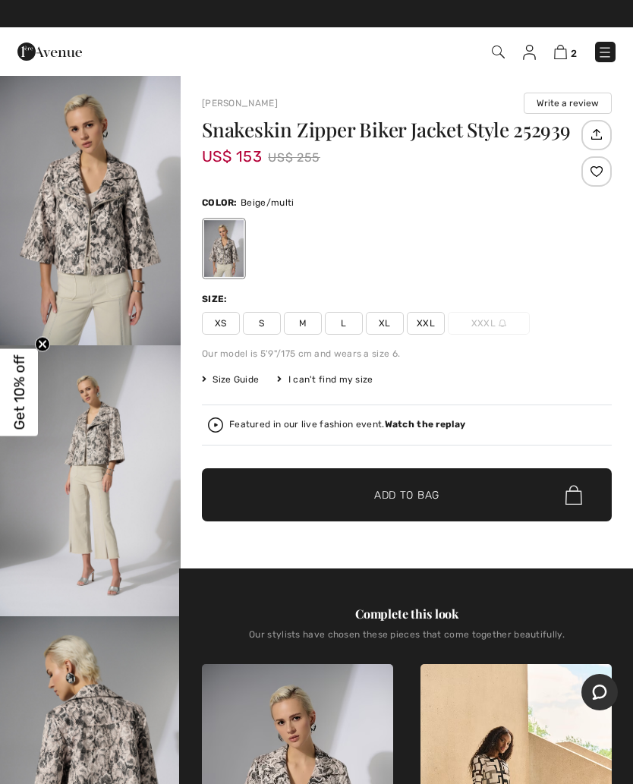
click at [373, 650] on div "Our stylists have chosen these pieces that come together beautifully." at bounding box center [407, 640] width 410 height 23
click at [307, 307] on div "Size: XS S M L XL XXL XXXL" at bounding box center [407, 313] width 410 height 42
click at [318, 326] on span "M" at bounding box center [303, 323] width 38 height 23
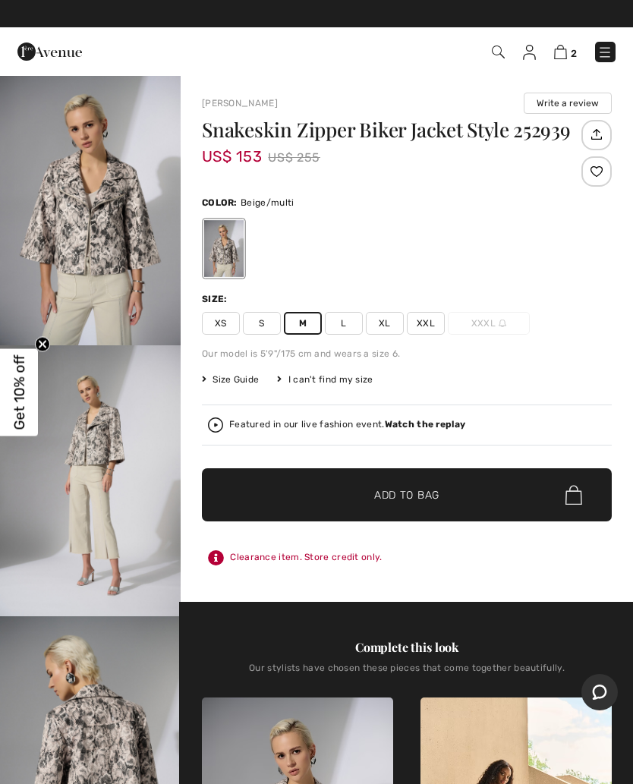
click at [243, 385] on span "Size Guide" at bounding box center [230, 380] width 57 height 14
